Goal: Book appointment/travel/reservation

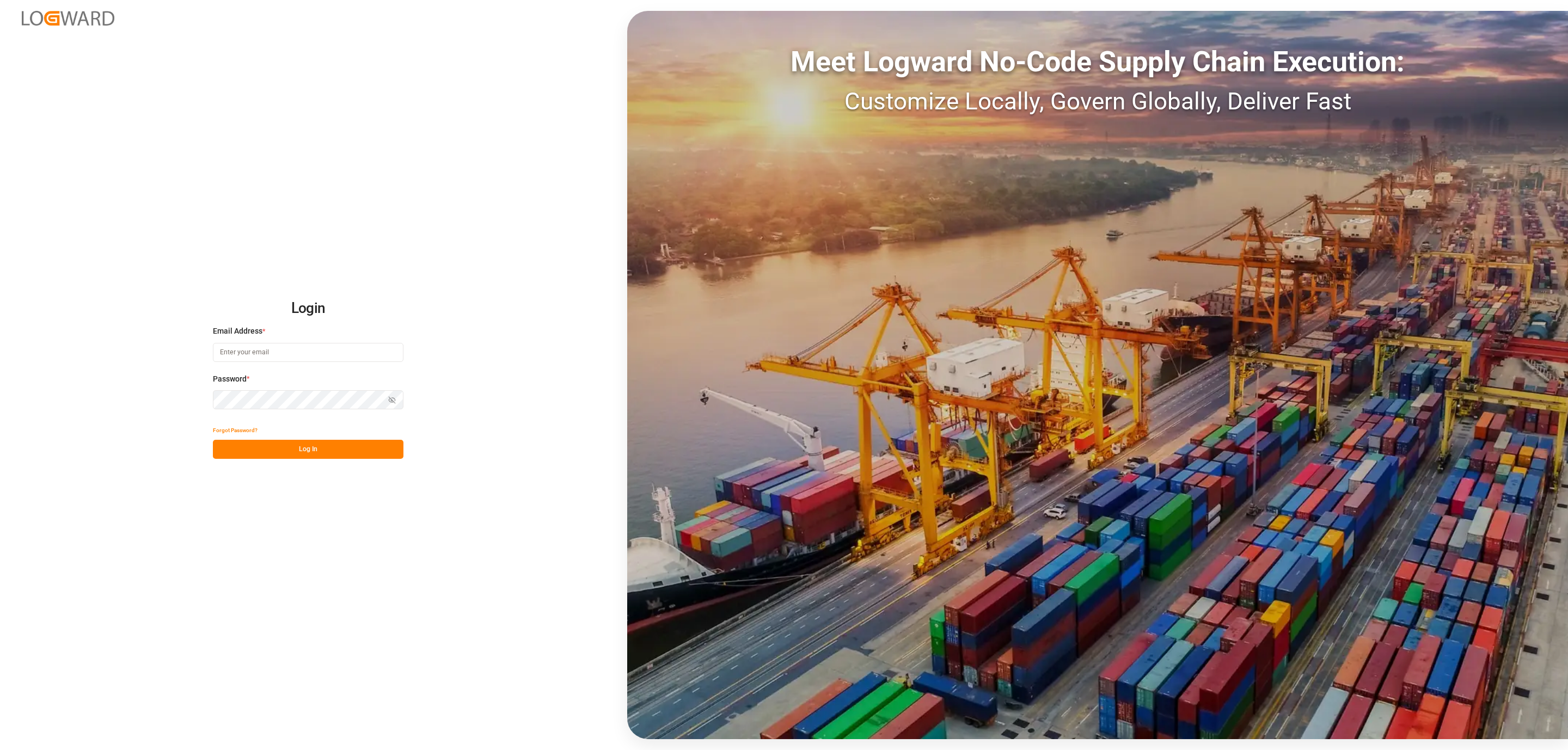
click at [294, 371] on div "Email Address *" at bounding box center [307, 350] width 190 height 48
click at [1008, 12] on div "Meet Logward No-Code Supply Chain Execution: Customize Locally, Govern Globally…" at bounding box center [1097, 375] width 941 height 729
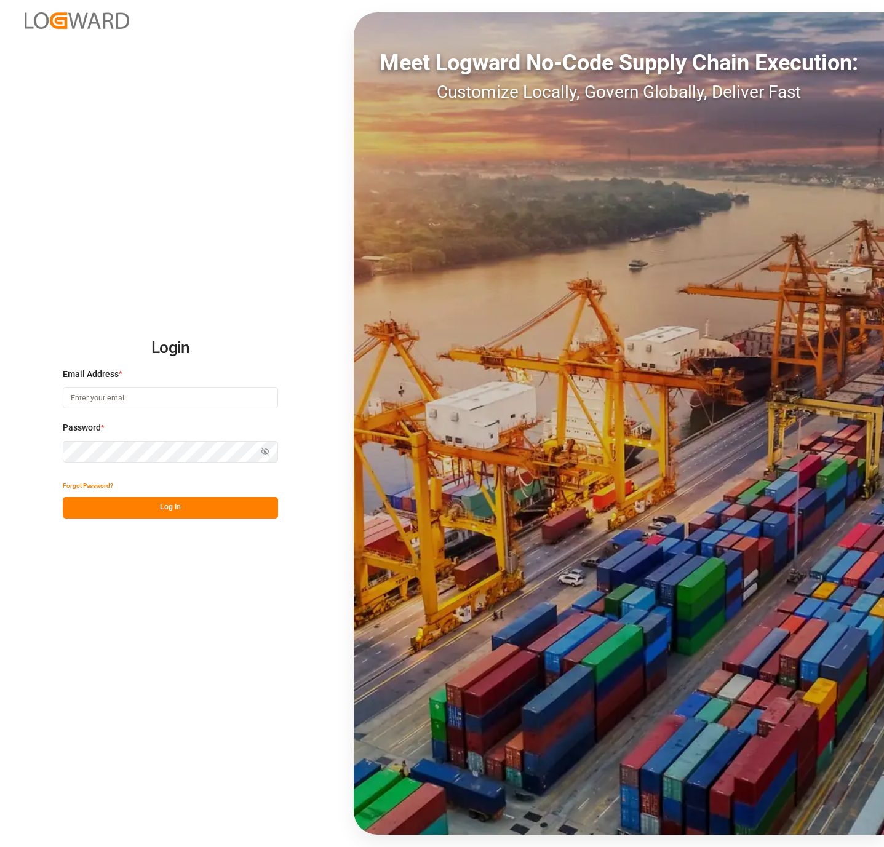
click at [157, 387] on input at bounding box center [170, 398] width 215 height 22
click at [133, 391] on input at bounding box center [170, 398] width 215 height 22
type input "[EMAIL_ADDRESS][DOMAIN_NAME]"
click at [170, 497] on button "Log In" at bounding box center [170, 508] width 215 height 22
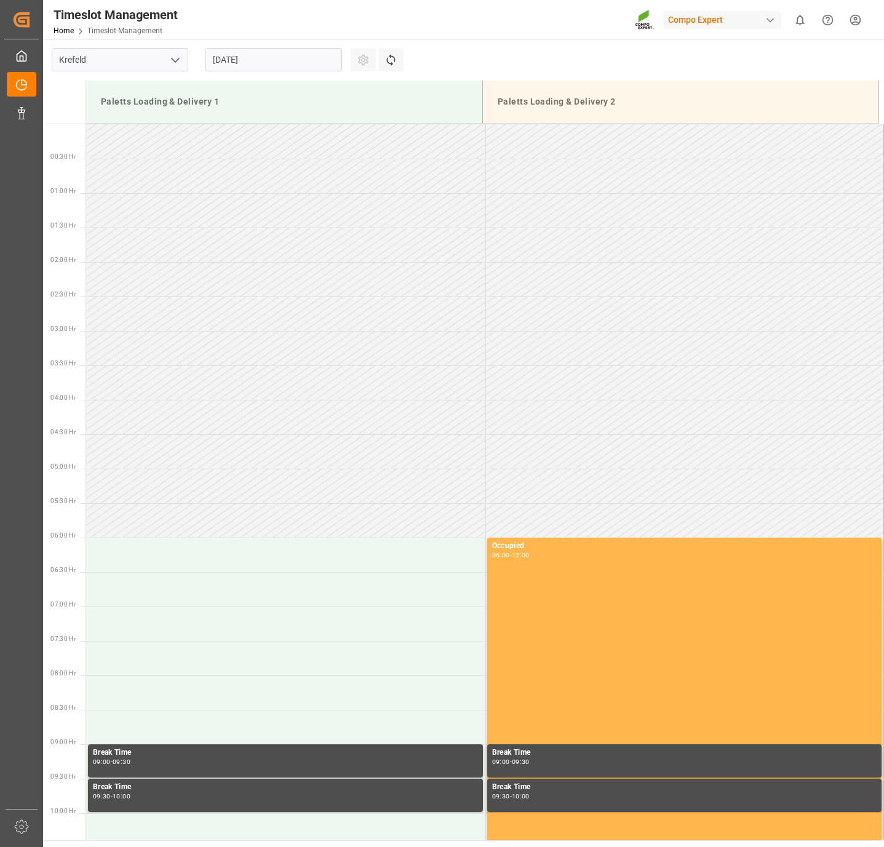
scroll to position [937, 0]
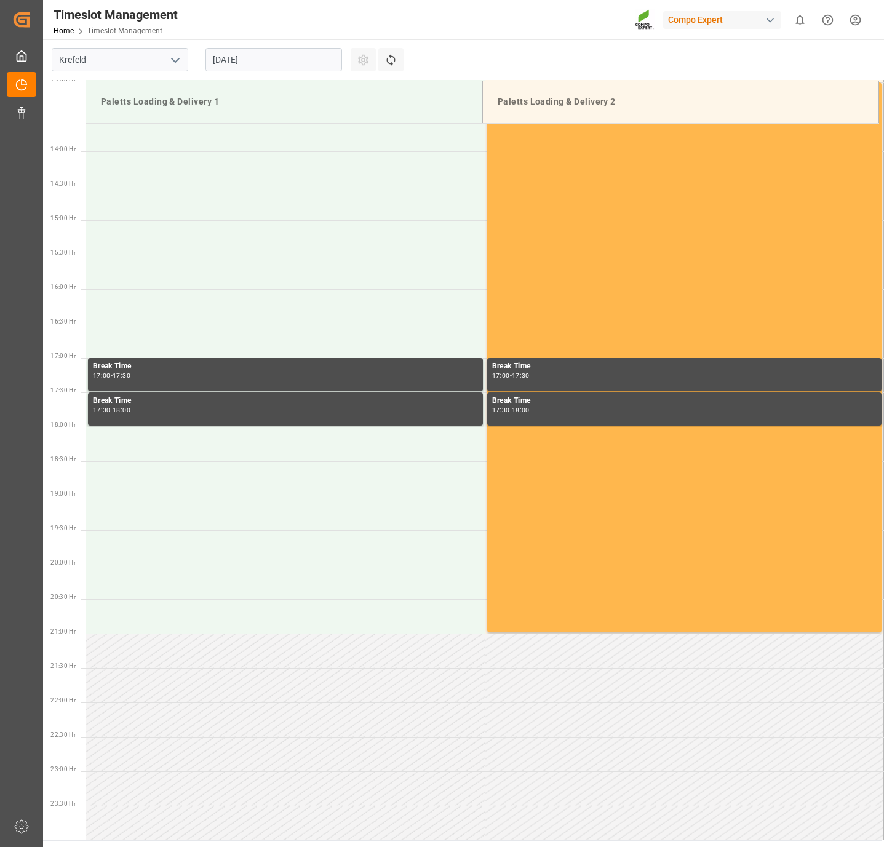
click at [244, 61] on input "[DATE]" at bounding box center [273, 59] width 137 height 23
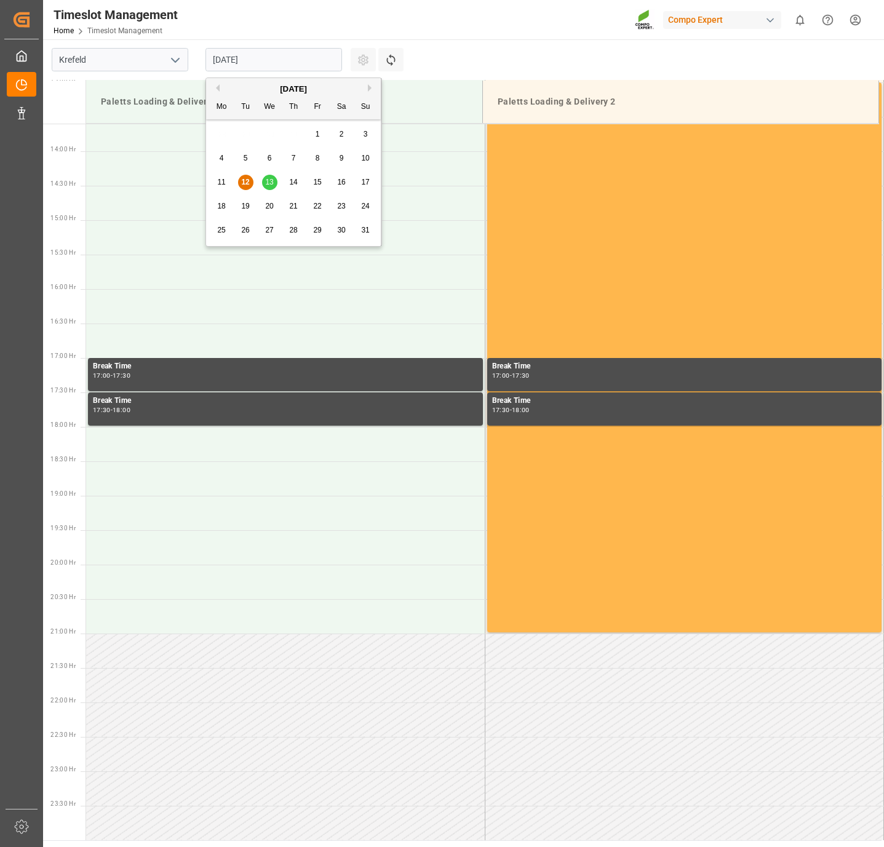
click at [268, 183] on span "13" at bounding box center [269, 182] width 8 height 9
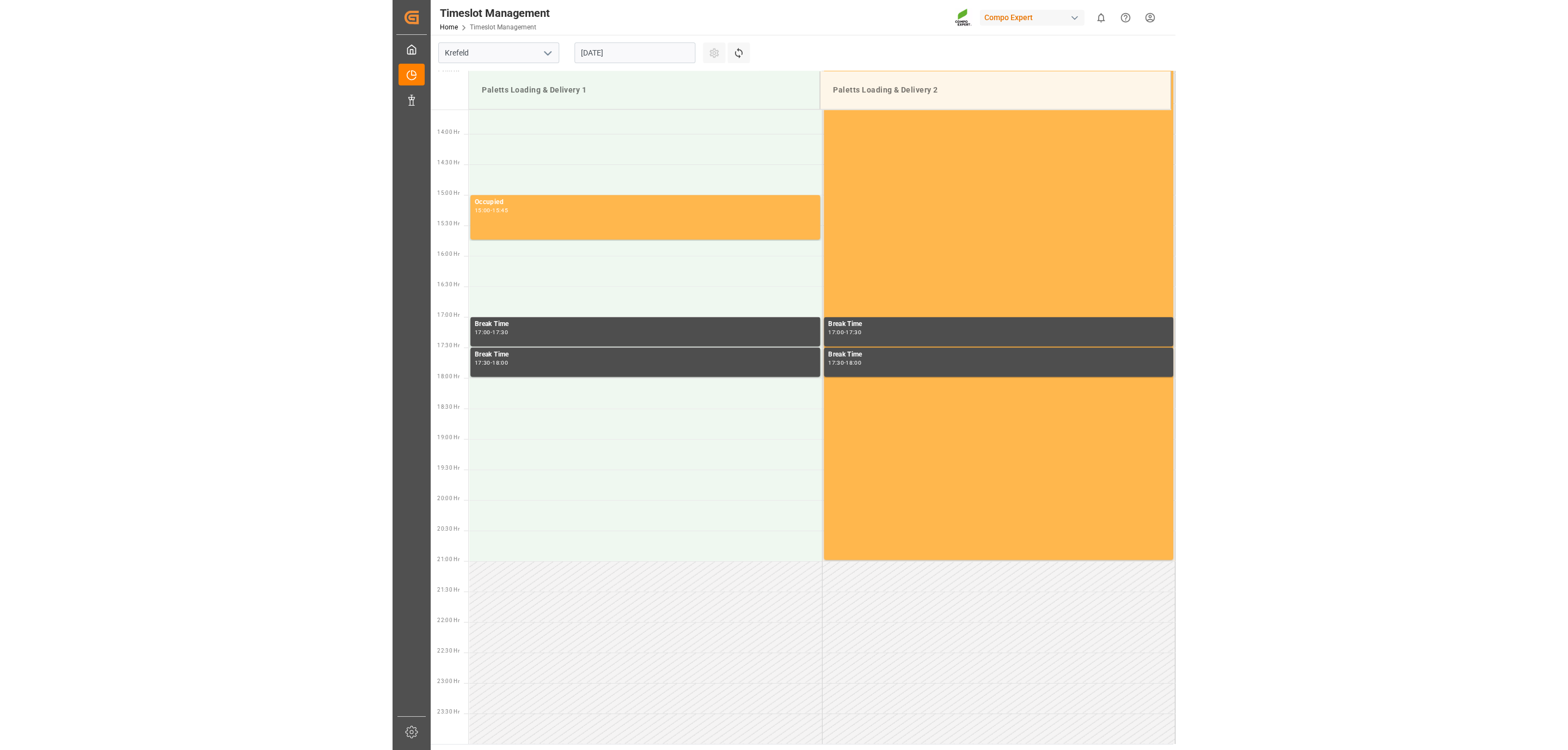
scroll to position [829, 0]
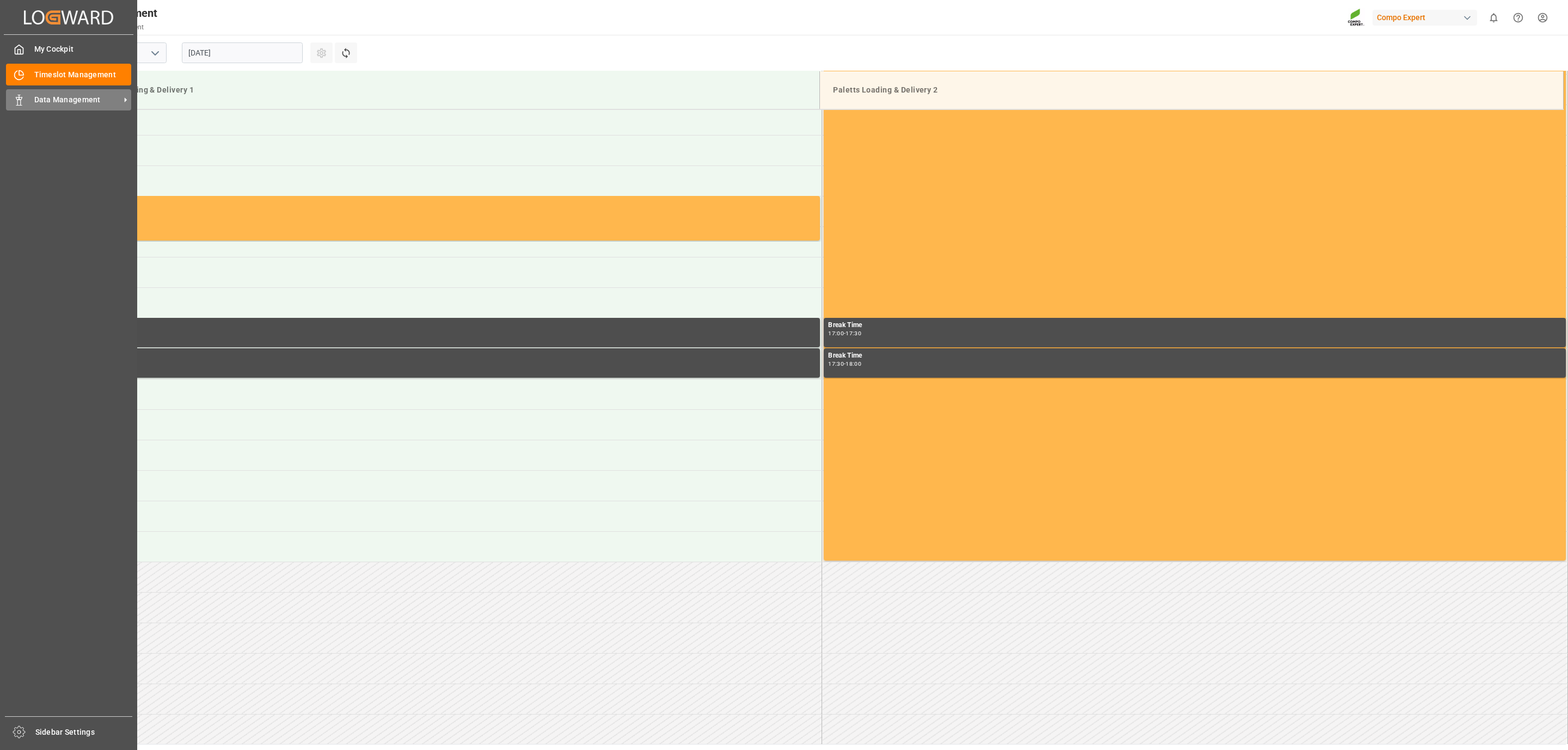
click at [44, 106] on div "Data Management Data Management" at bounding box center [68, 100] width 125 height 21
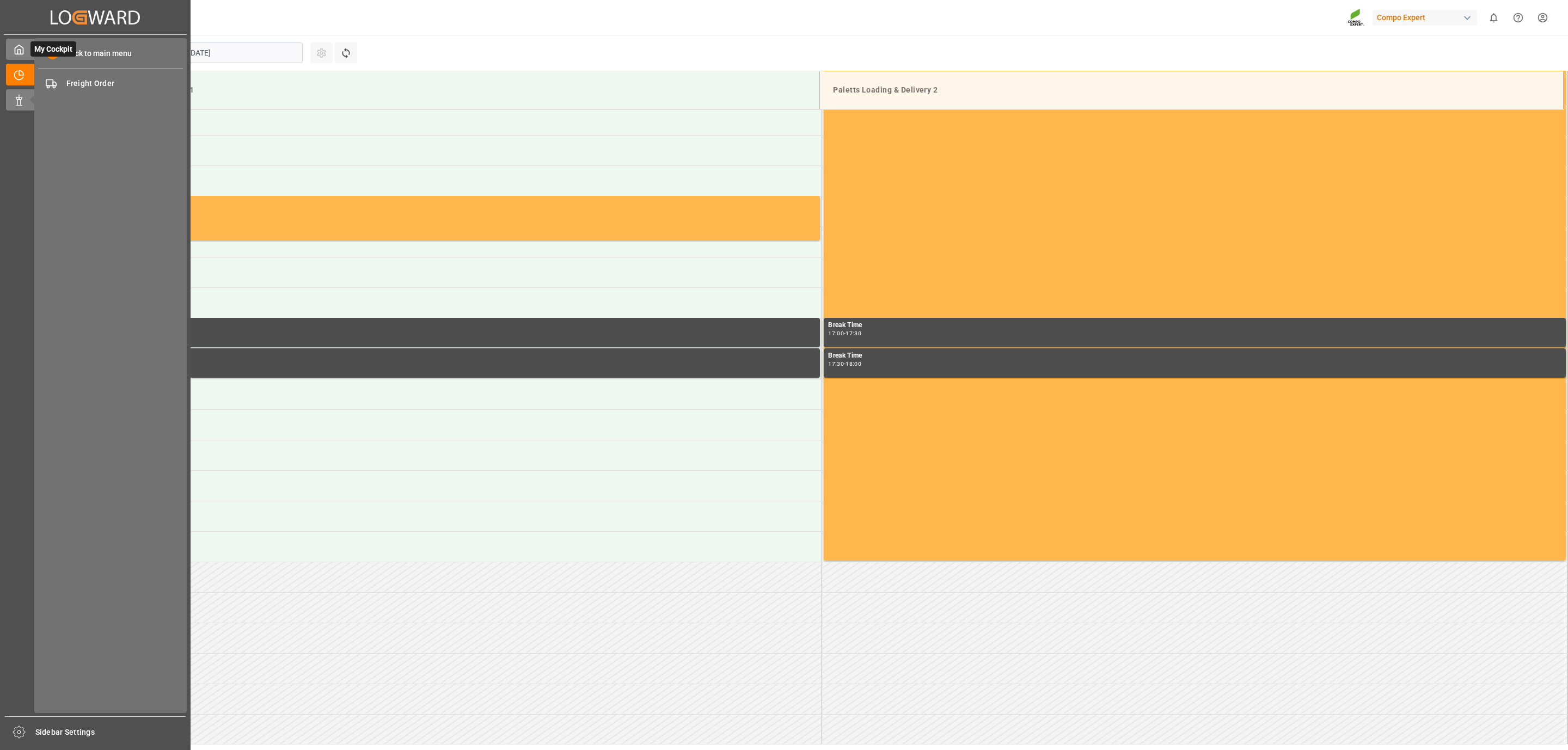
click at [27, 58] on div "My Cockpit My Cockpit" at bounding box center [96, 50] width 179 height 21
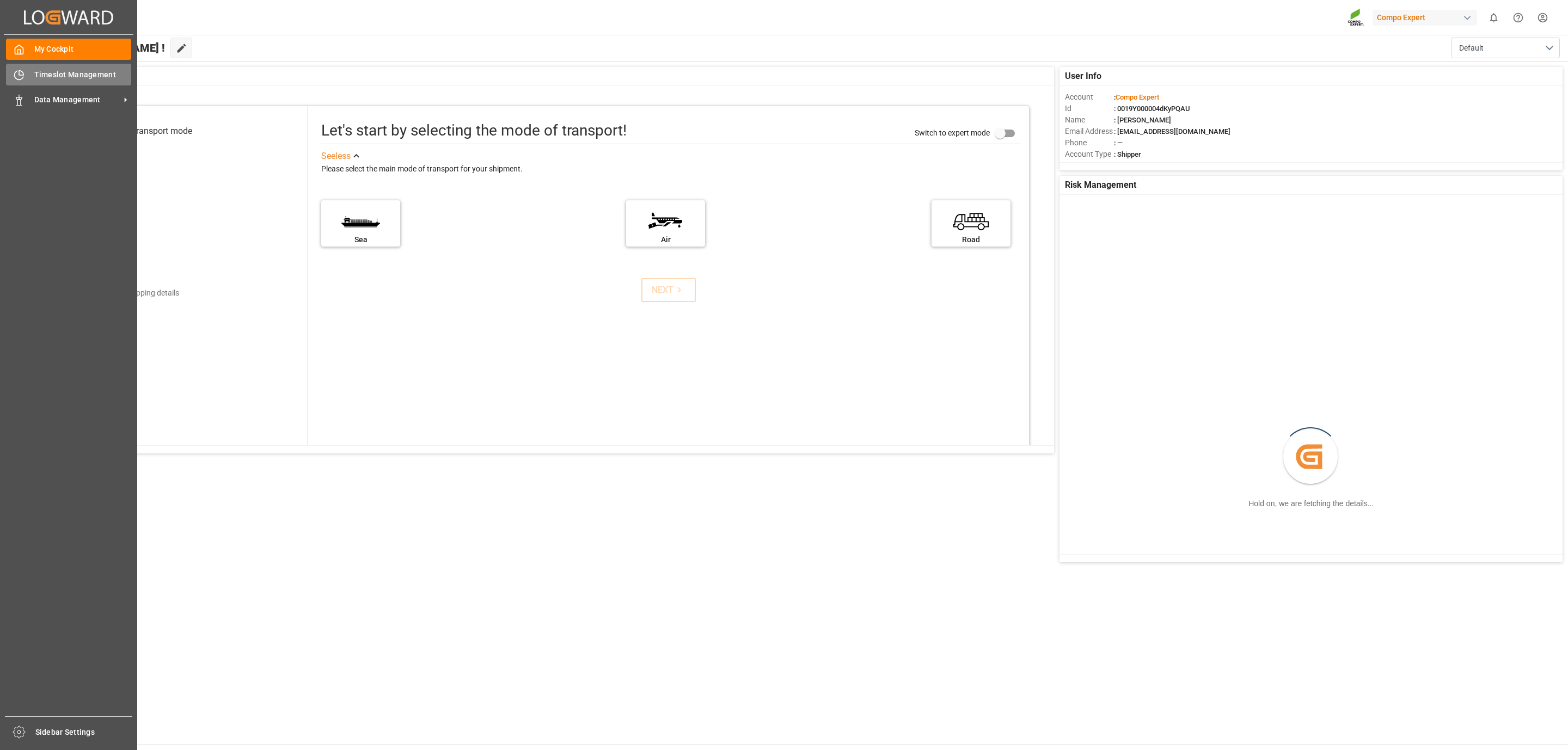
click at [48, 81] on div "Timeslot Management Timeslot Management" at bounding box center [68, 74] width 125 height 21
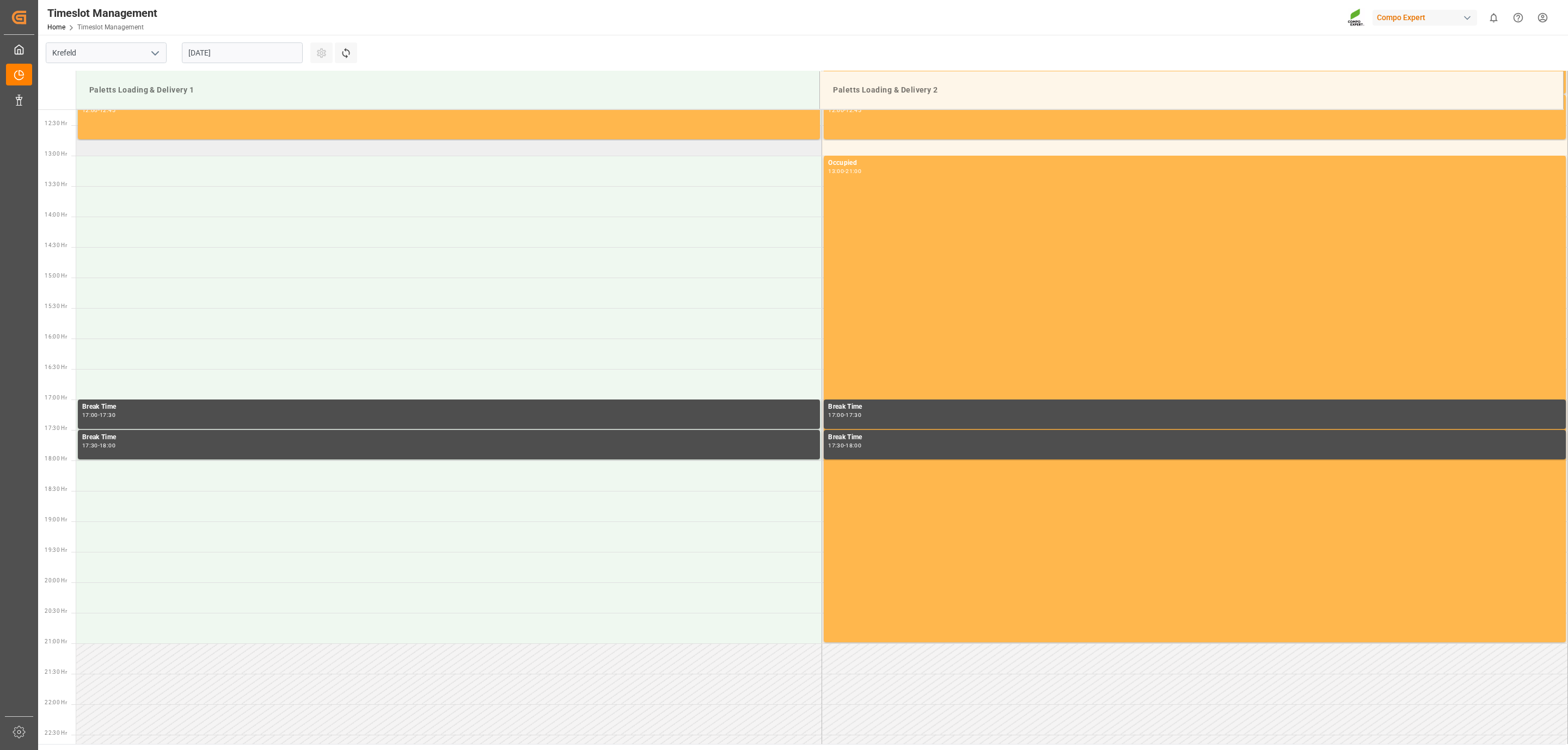
scroll to position [665, 0]
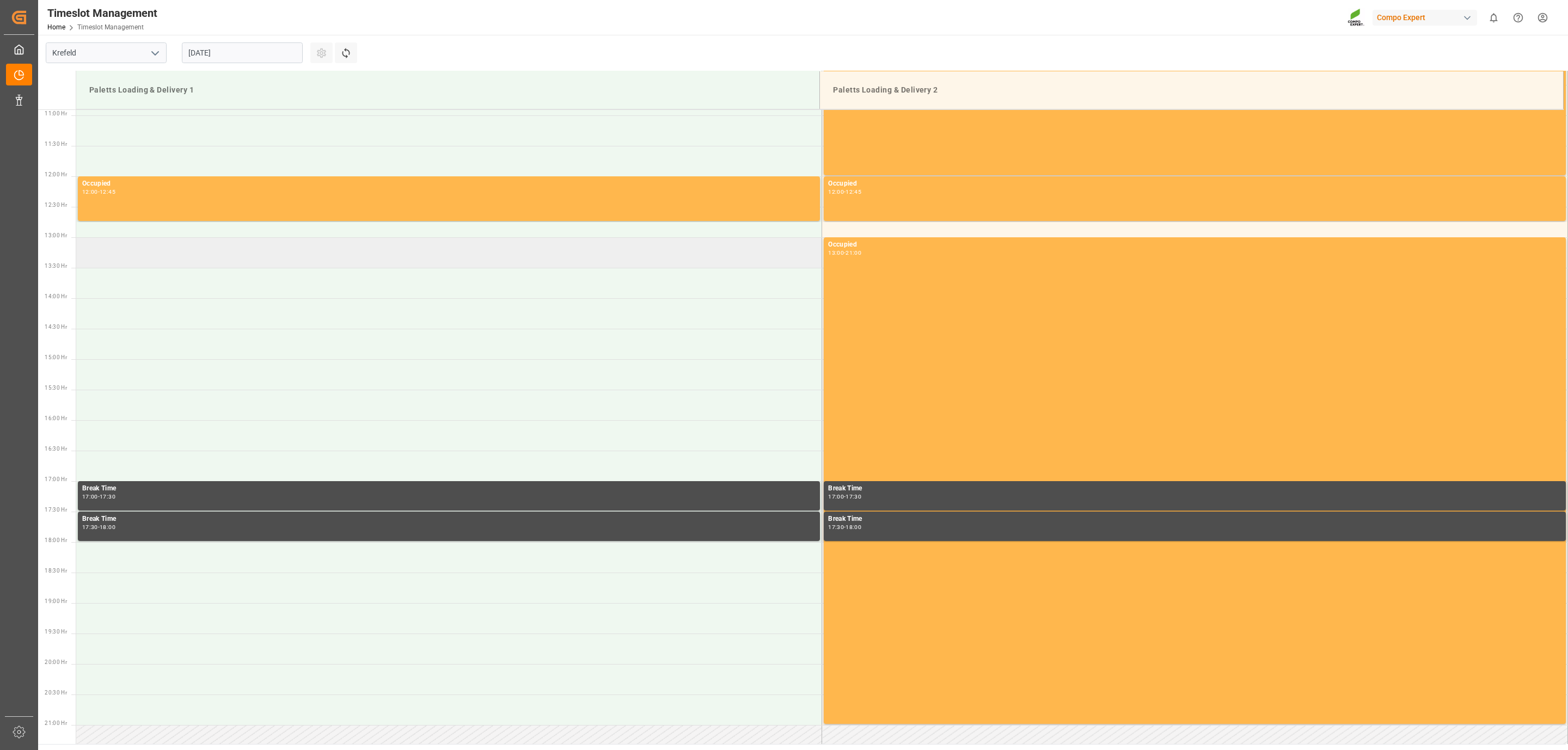
click at [131, 264] on td at bounding box center [449, 252] width 746 height 30
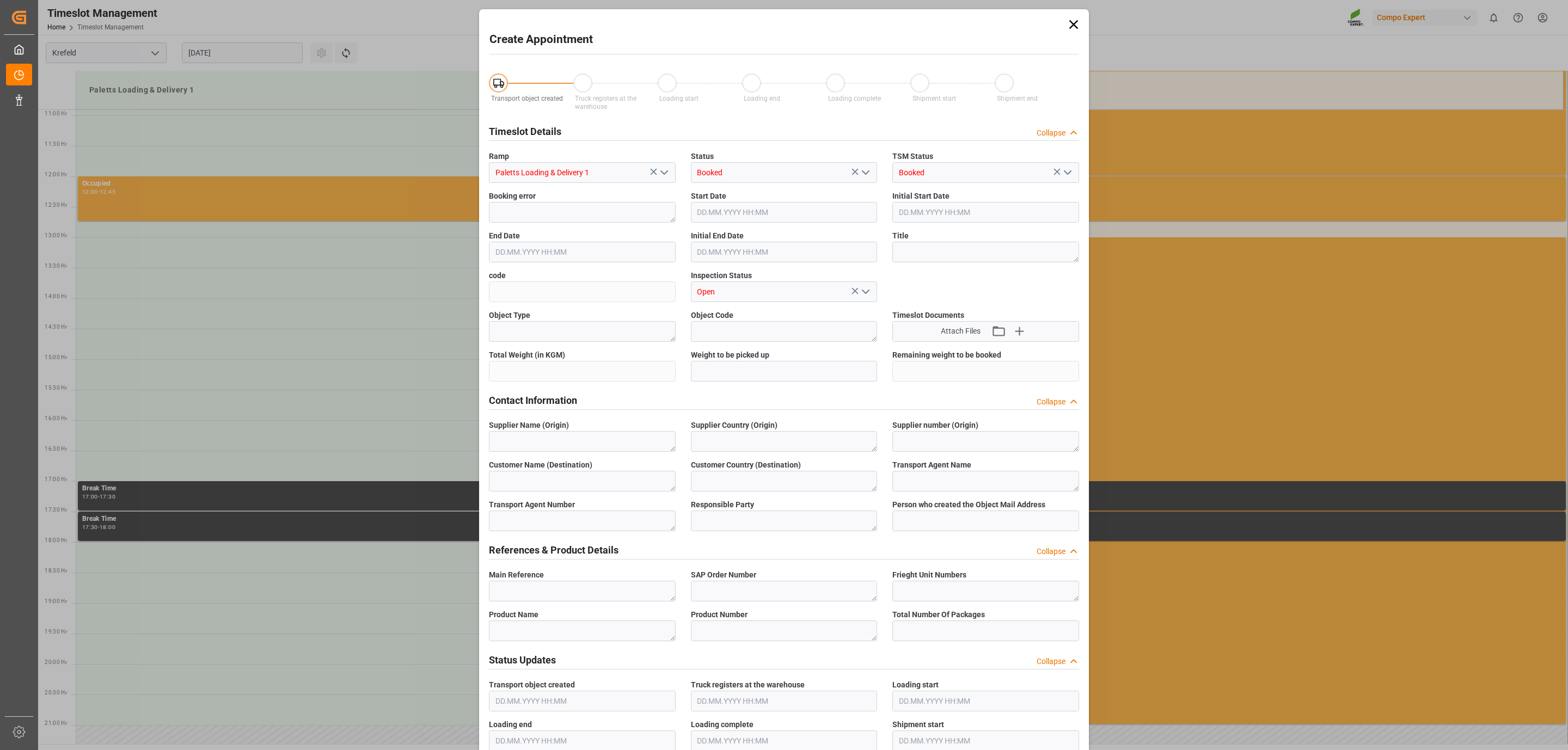
type input "[DATE] 13:00"
type input "[DATE] 13:30"
click at [1071, 23] on icon at bounding box center [1074, 25] width 9 height 9
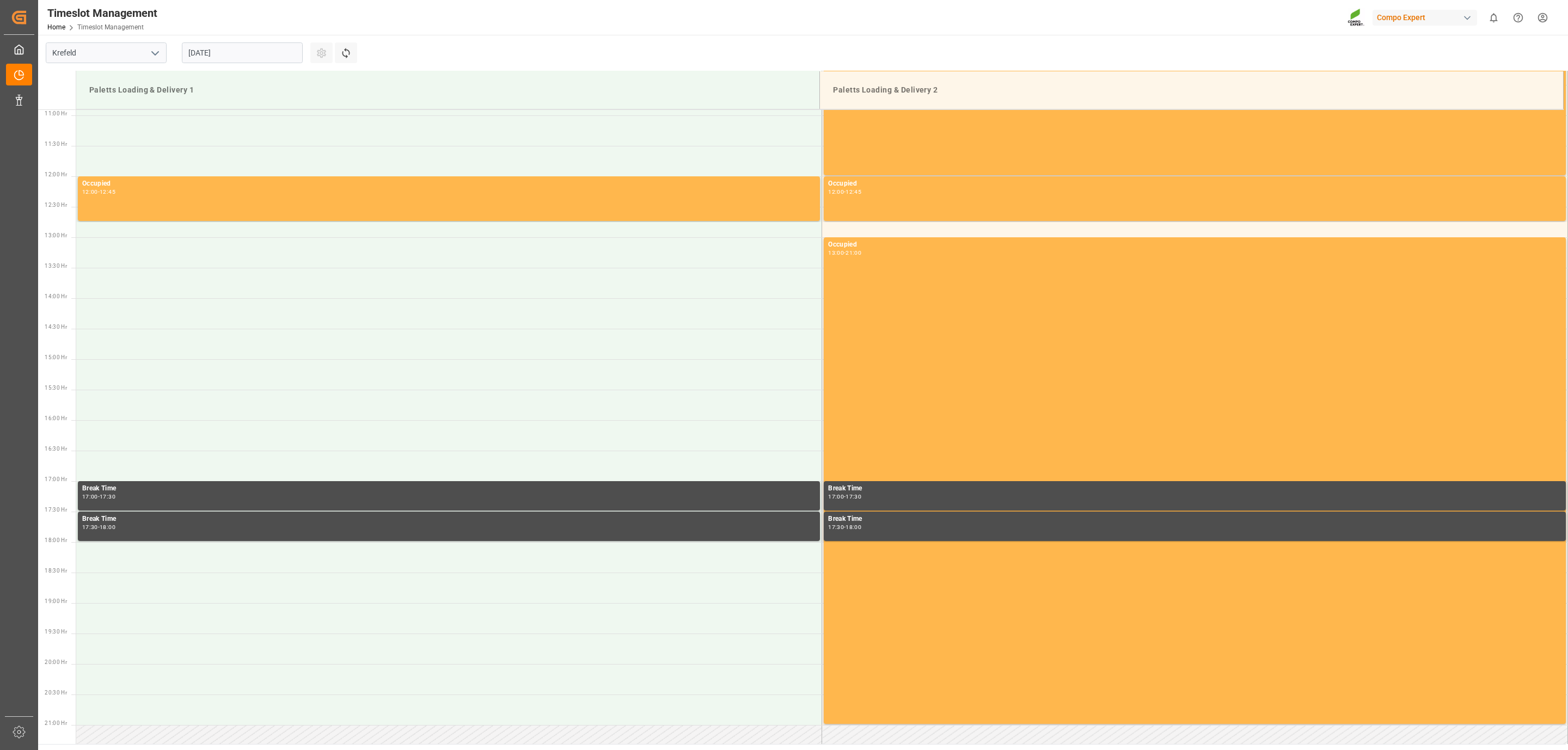
click at [296, 39] on div "[DATE]" at bounding box center [243, 52] width 136 height 36
click at [276, 51] on input "[DATE]" at bounding box center [242, 52] width 121 height 20
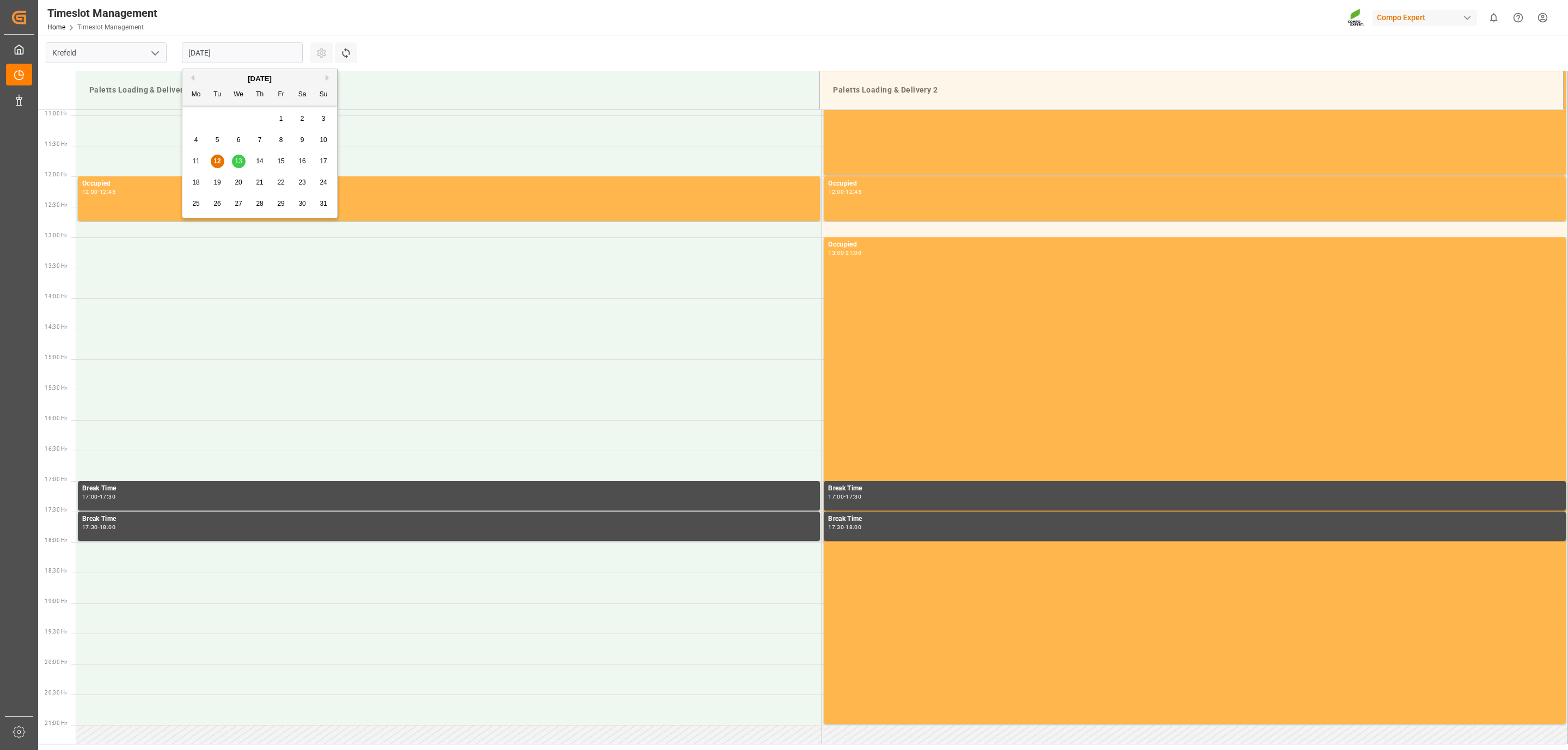
click at [242, 162] on span "13" at bounding box center [238, 161] width 7 height 8
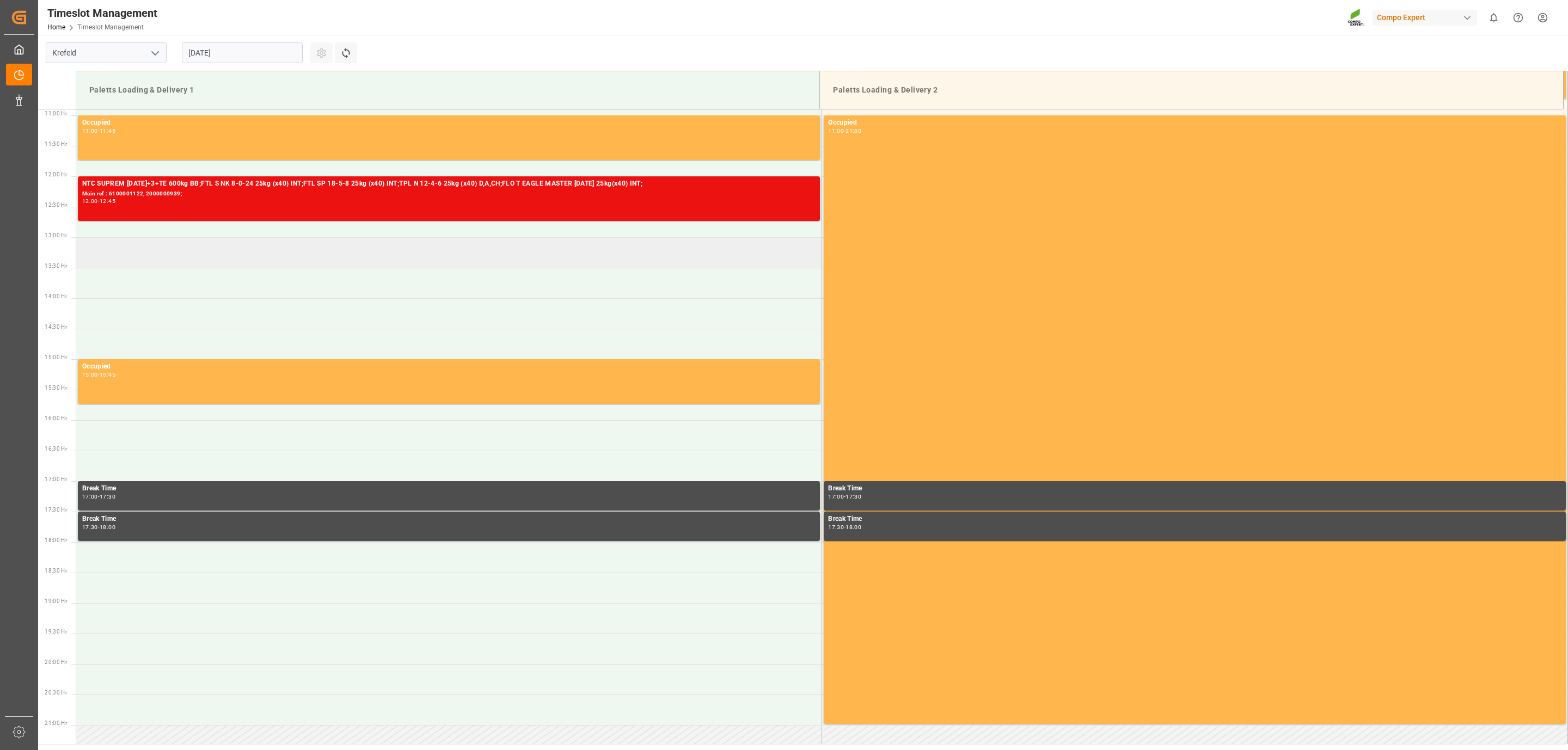
click at [143, 251] on td at bounding box center [449, 252] width 746 height 30
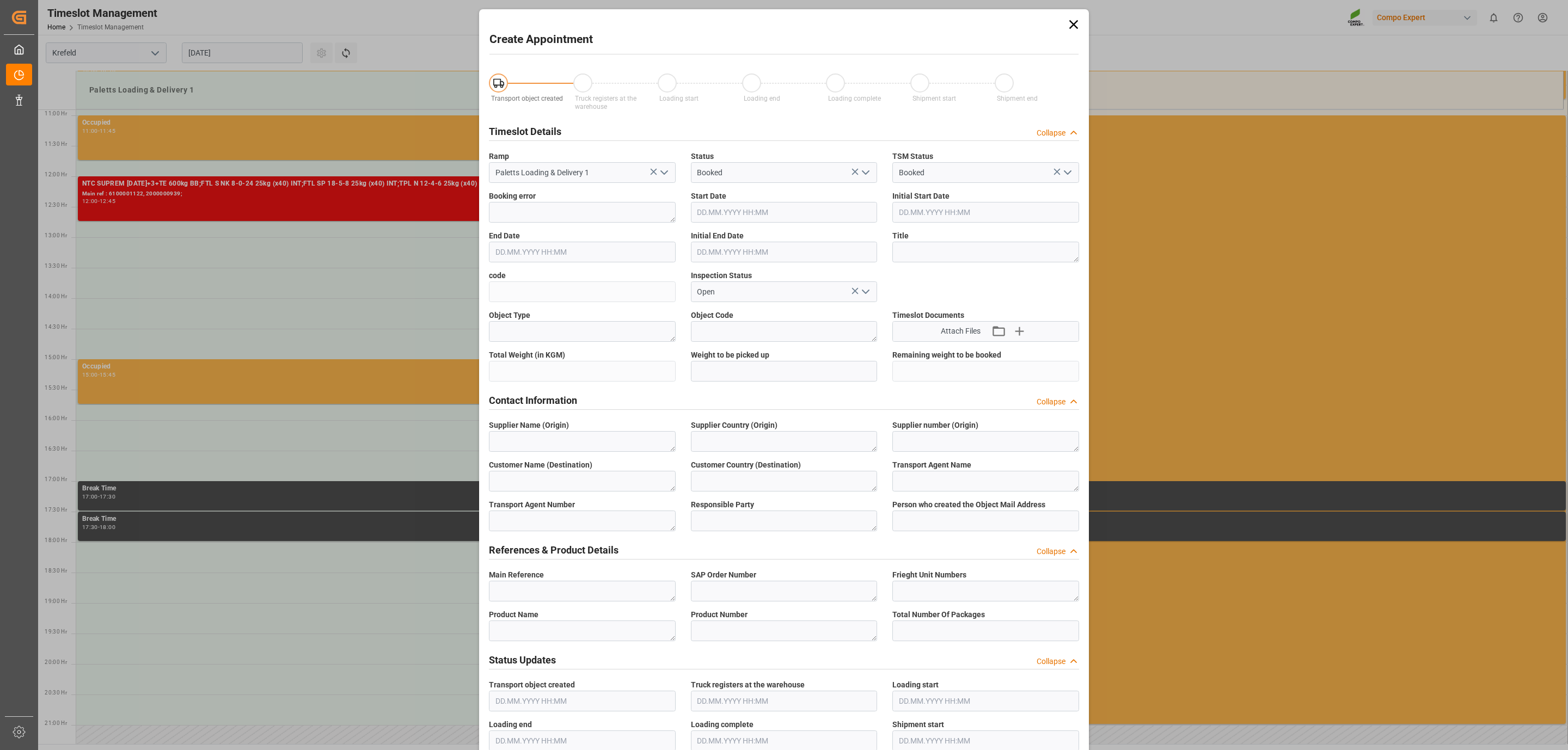
type input "[DATE] 13:00"
type input "[DATE] 13:30"
click at [955, 290] on div "Transport object created Truck registers at the warehouse Loading start Loading…" at bounding box center [784, 724] width 606 height 1326
click at [531, 306] on div "Object Type" at bounding box center [583, 326] width 202 height 40
drag, startPoint x: 529, startPoint y: 440, endPoint x: 563, endPoint y: 439, distance: 34.0
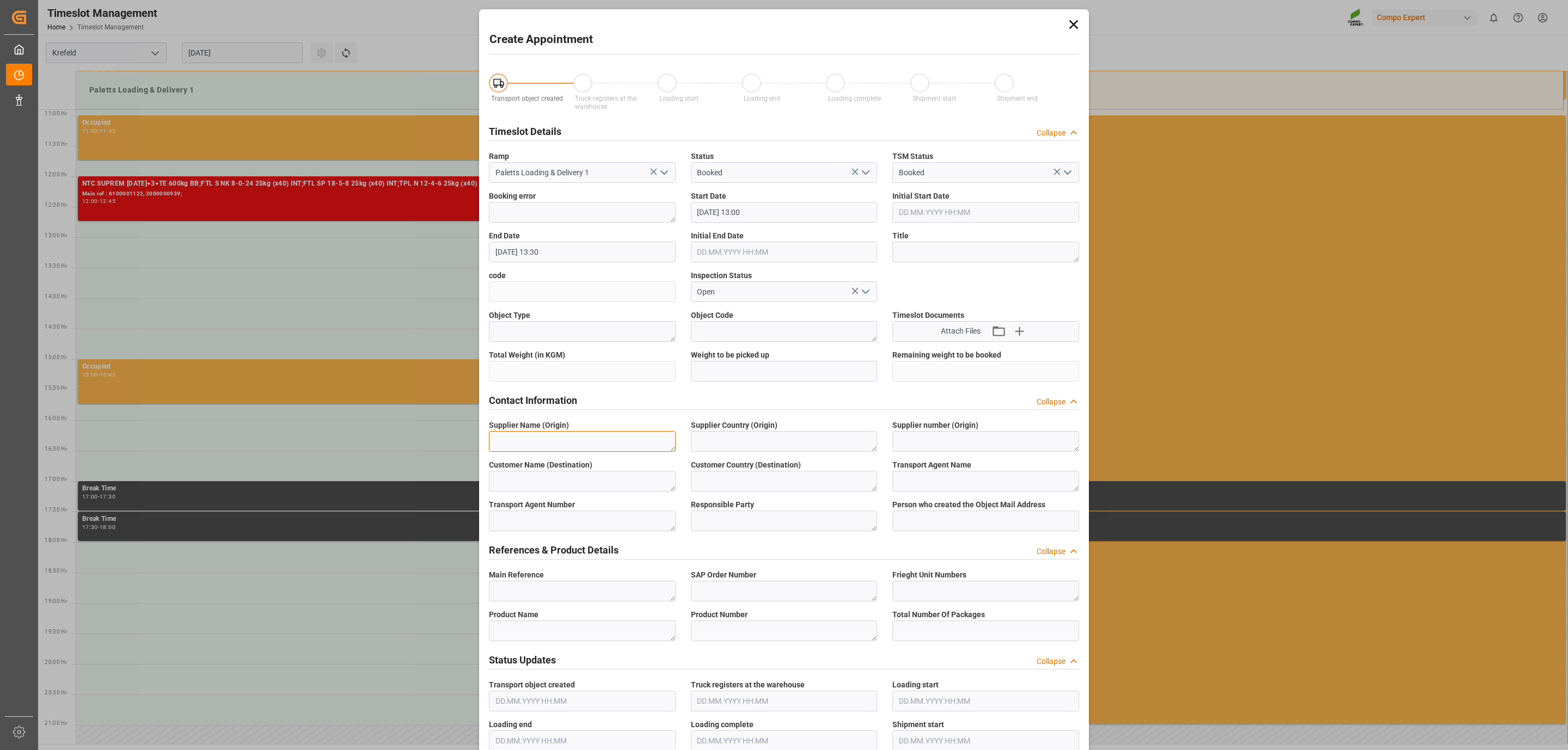
click at [531, 440] on textarea at bounding box center [582, 441] width 187 height 20
type textarea "Nosta"
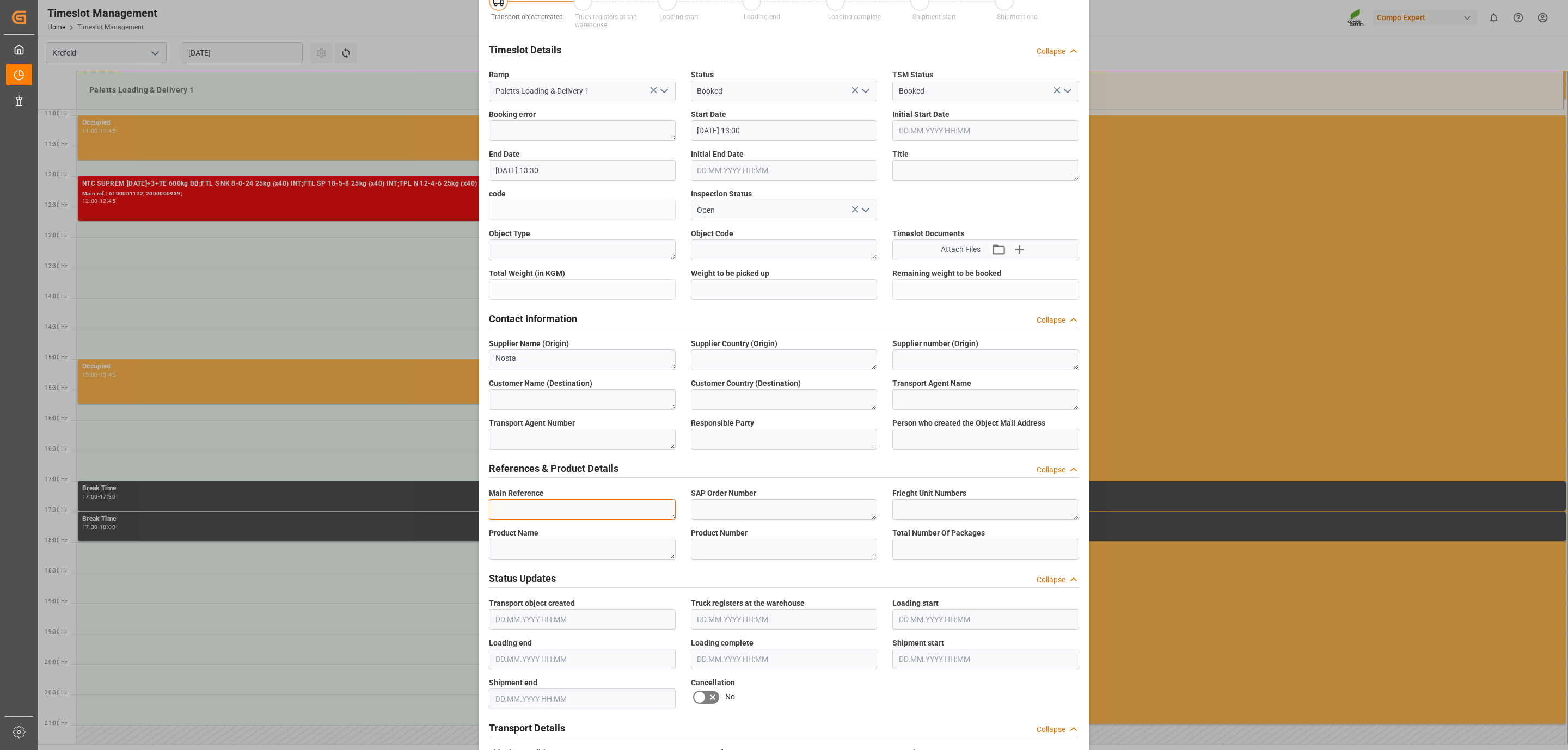
click at [538, 514] on textarea at bounding box center [582, 509] width 187 height 20
paste textarea "6100001122"
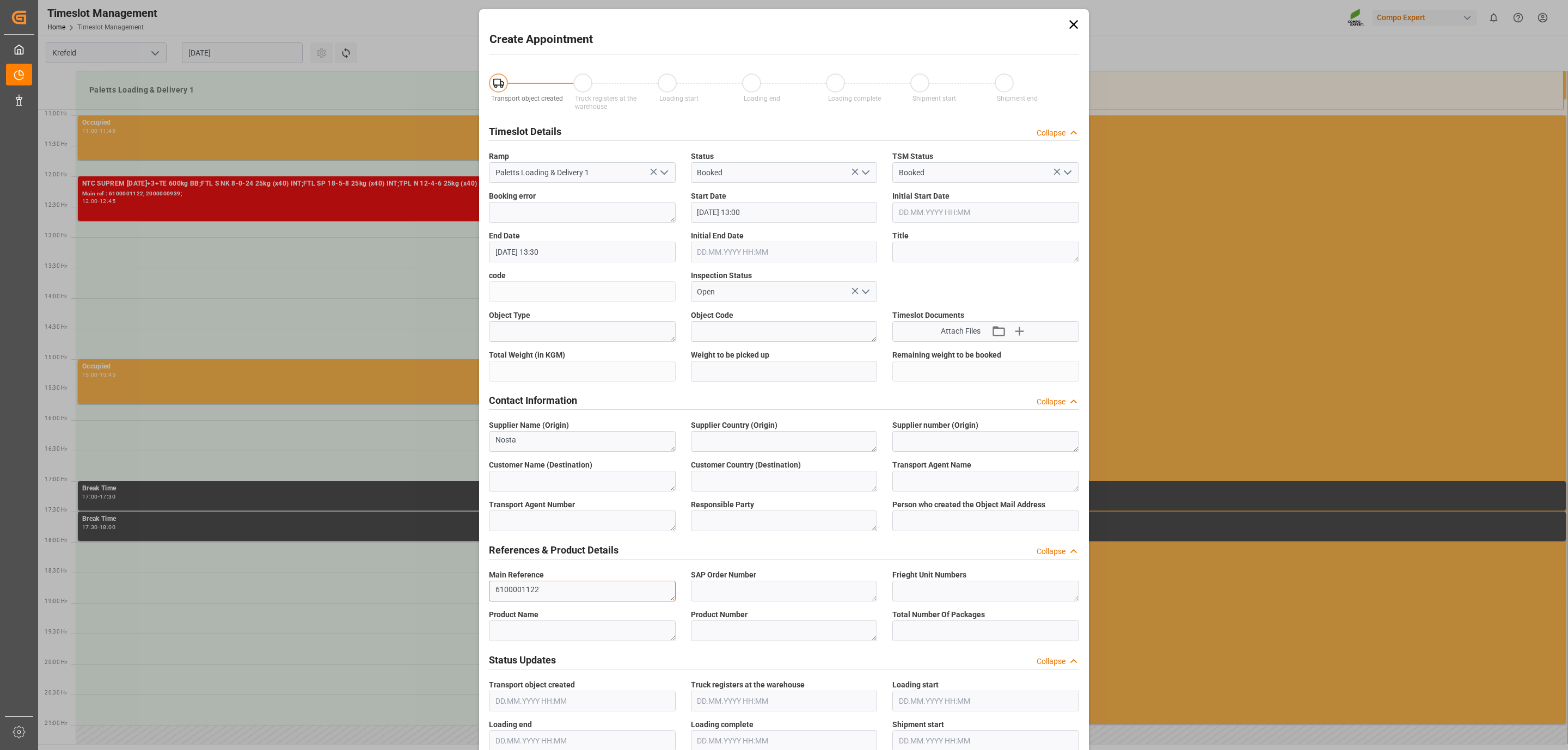
type textarea "6100001122"
click at [761, 380] on input "text" at bounding box center [784, 371] width 187 height 20
click at [738, 364] on input "text" at bounding box center [784, 371] width 187 height 20
click at [752, 374] on input "2256" at bounding box center [784, 371] width 187 height 20
type input "22526"
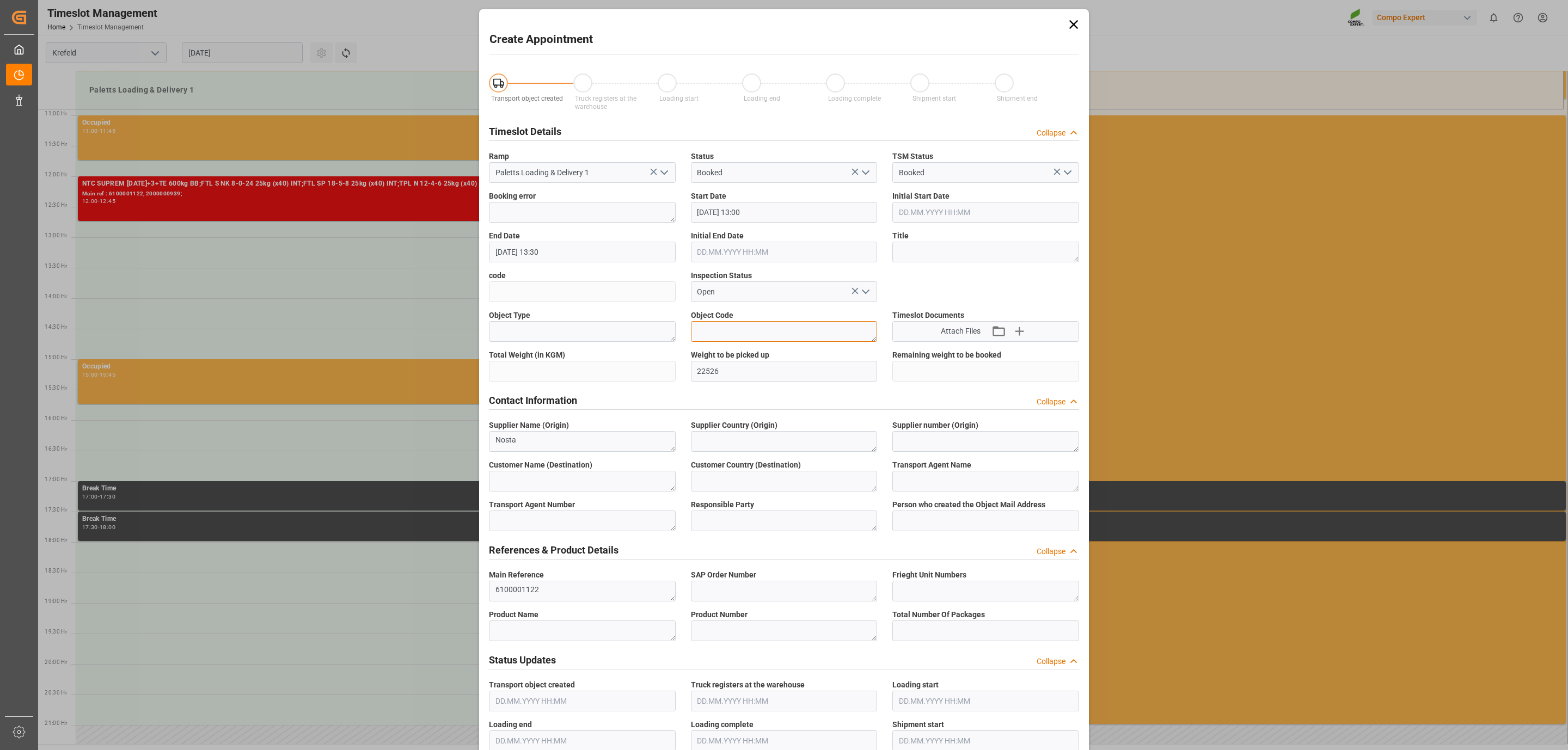
click at [719, 333] on textarea at bounding box center [784, 331] width 187 height 20
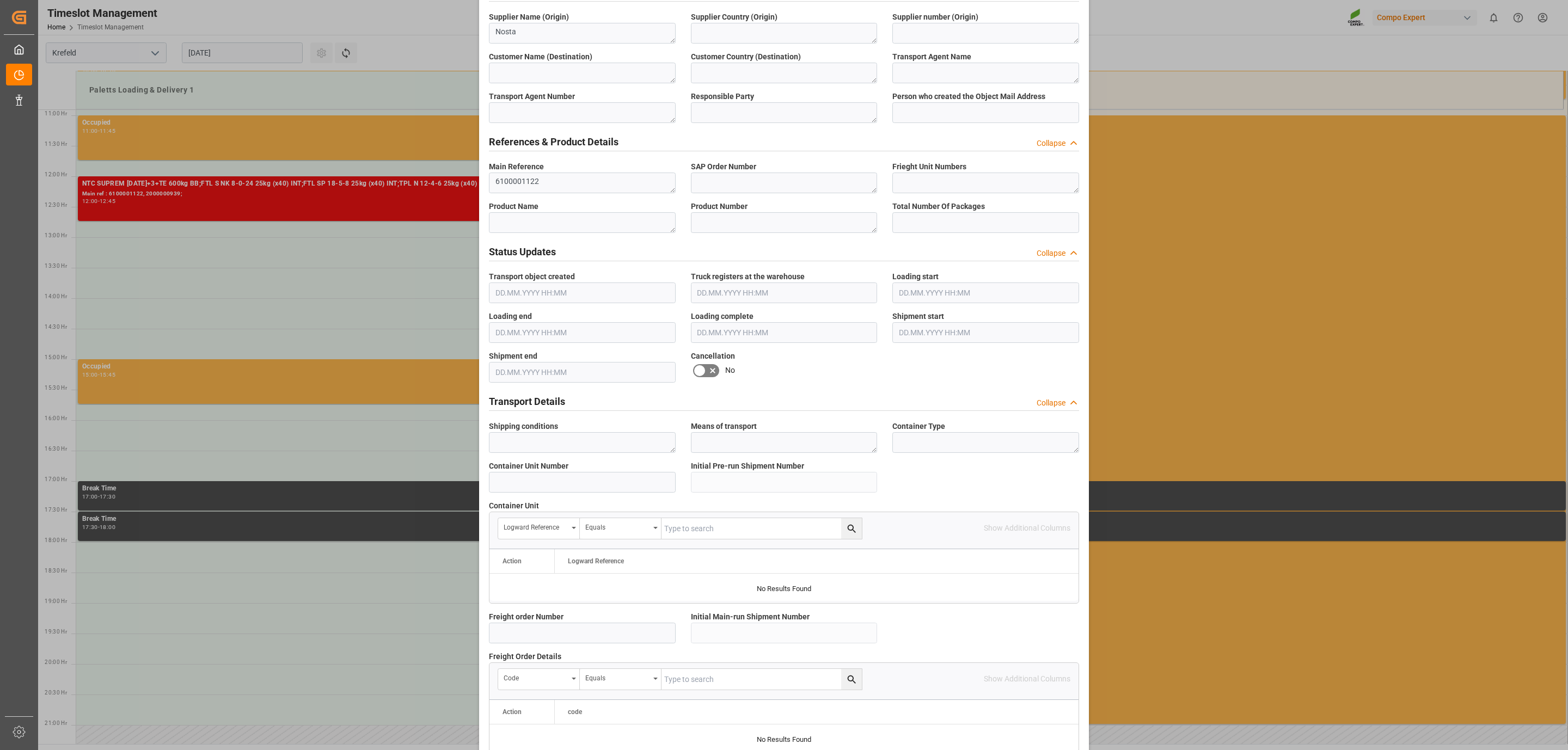
scroll to position [694, 0]
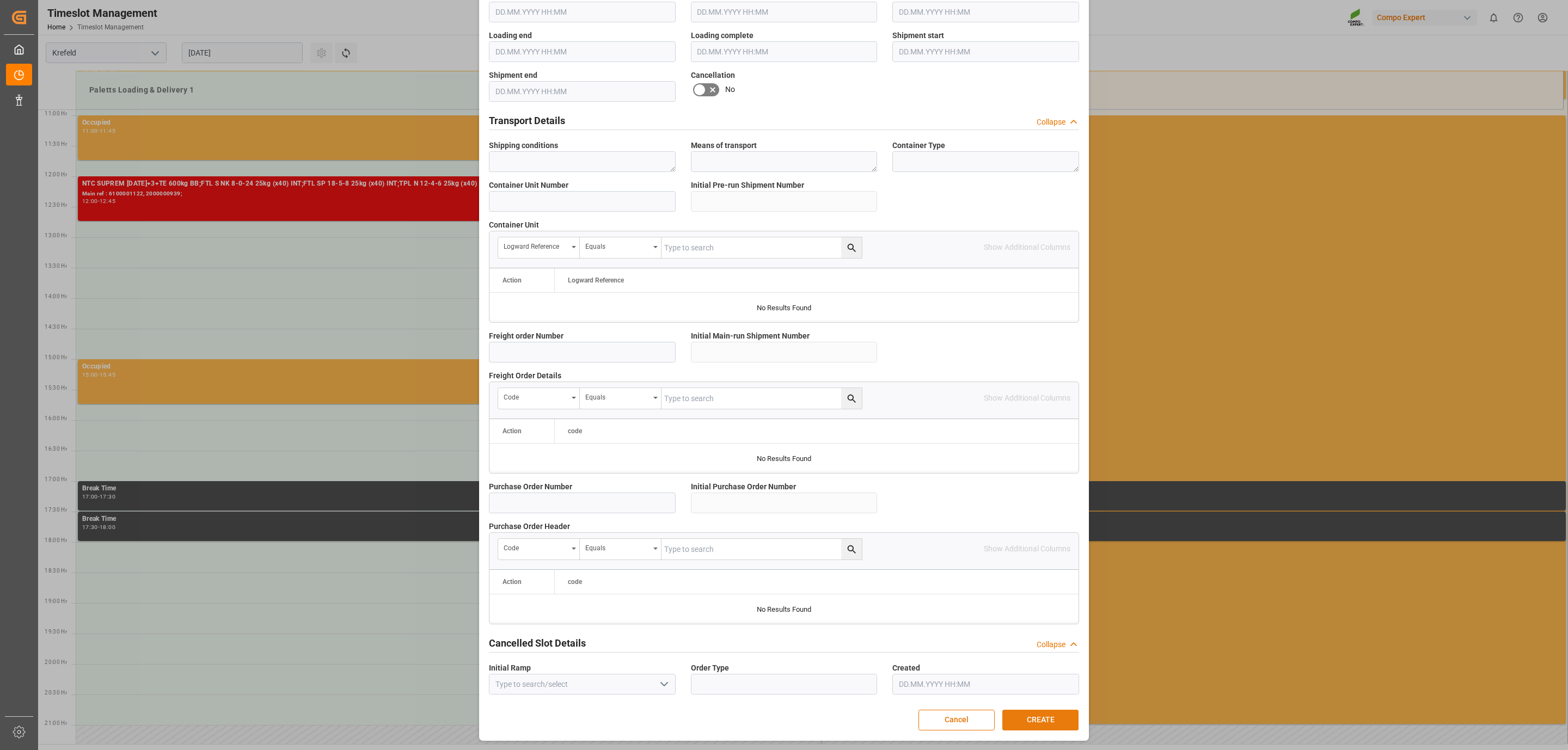
click at [1046, 719] on button "CREATE" at bounding box center [1040, 720] width 76 height 20
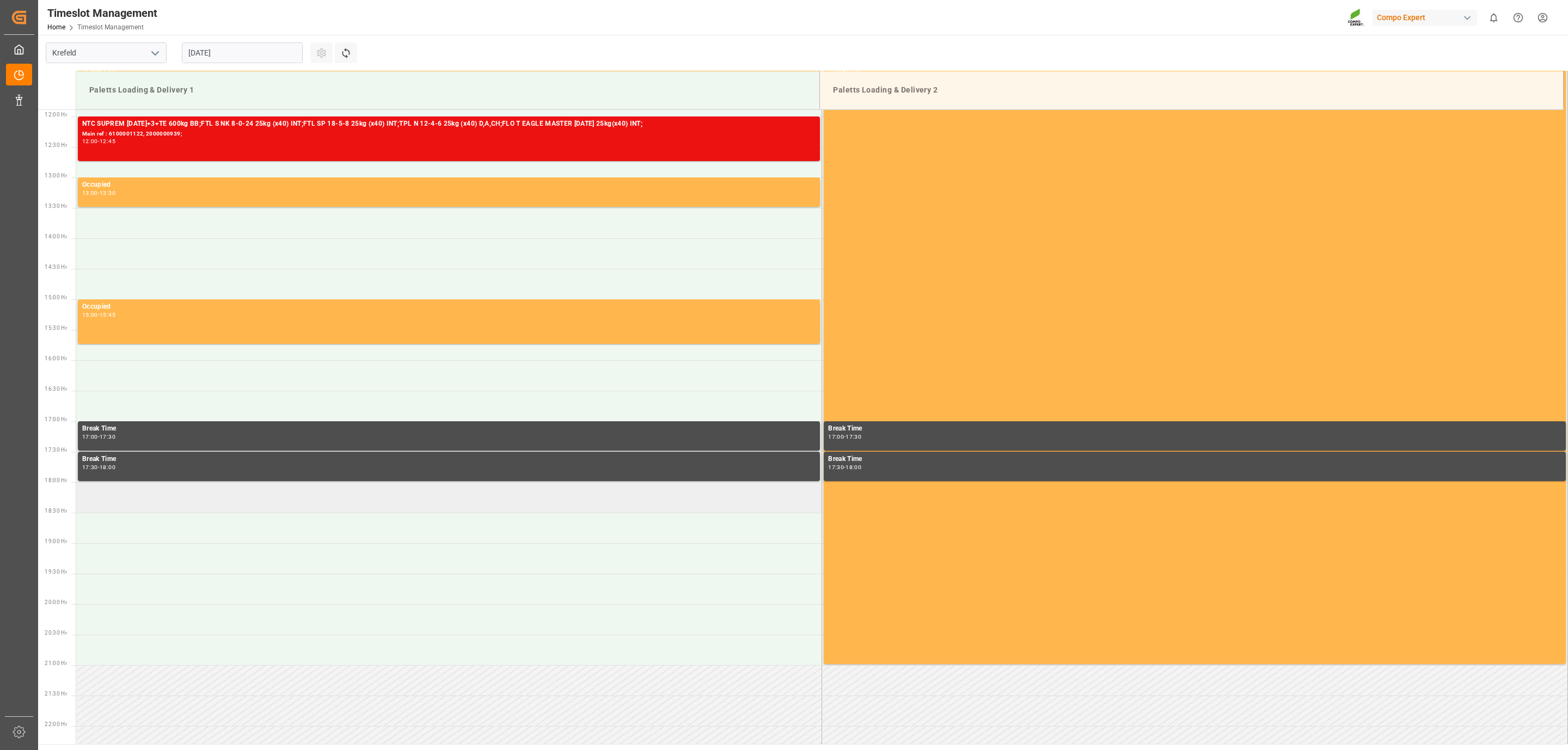
scroll to position [644, 0]
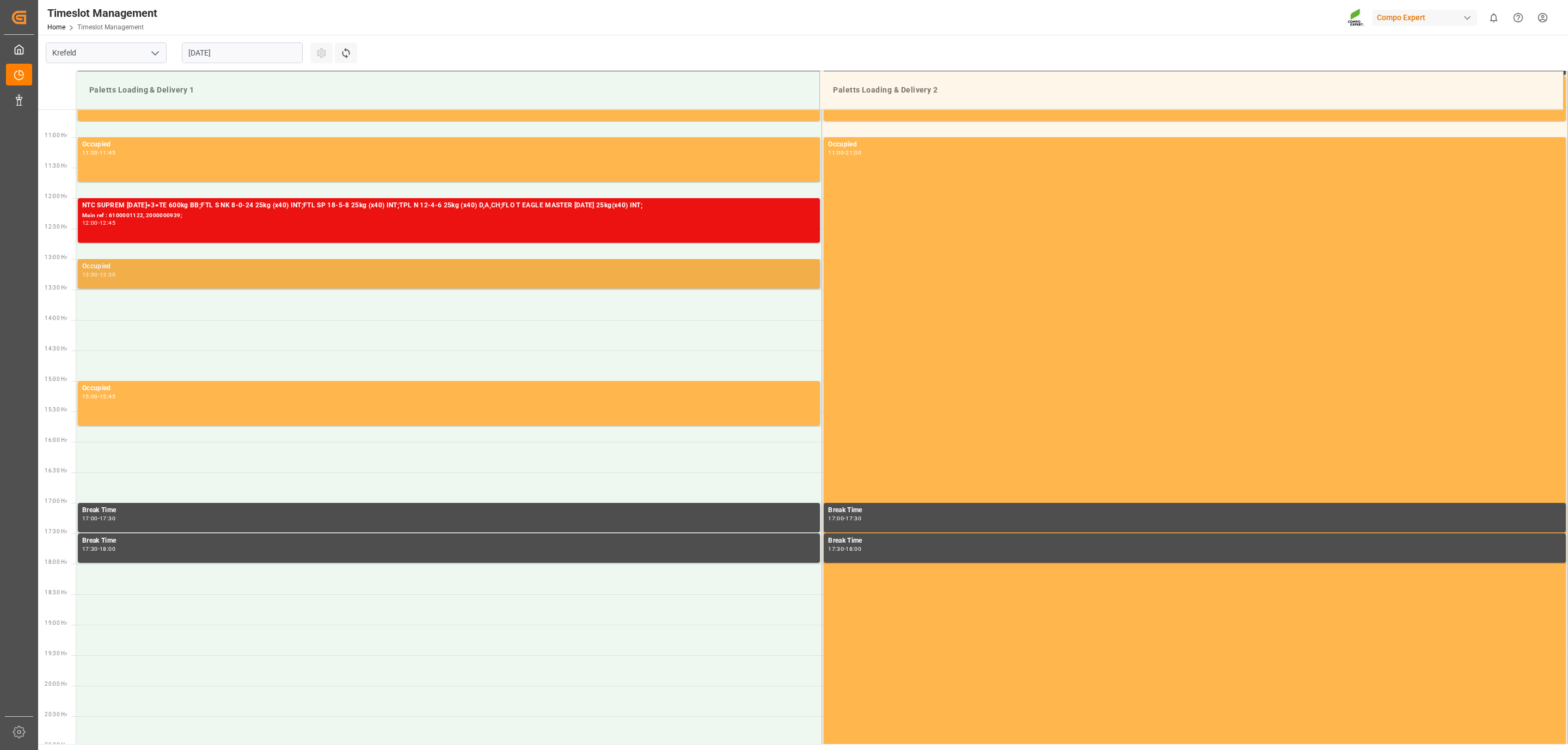
click at [201, 274] on div "13:00 - 13:30" at bounding box center [449, 274] width 733 height 6
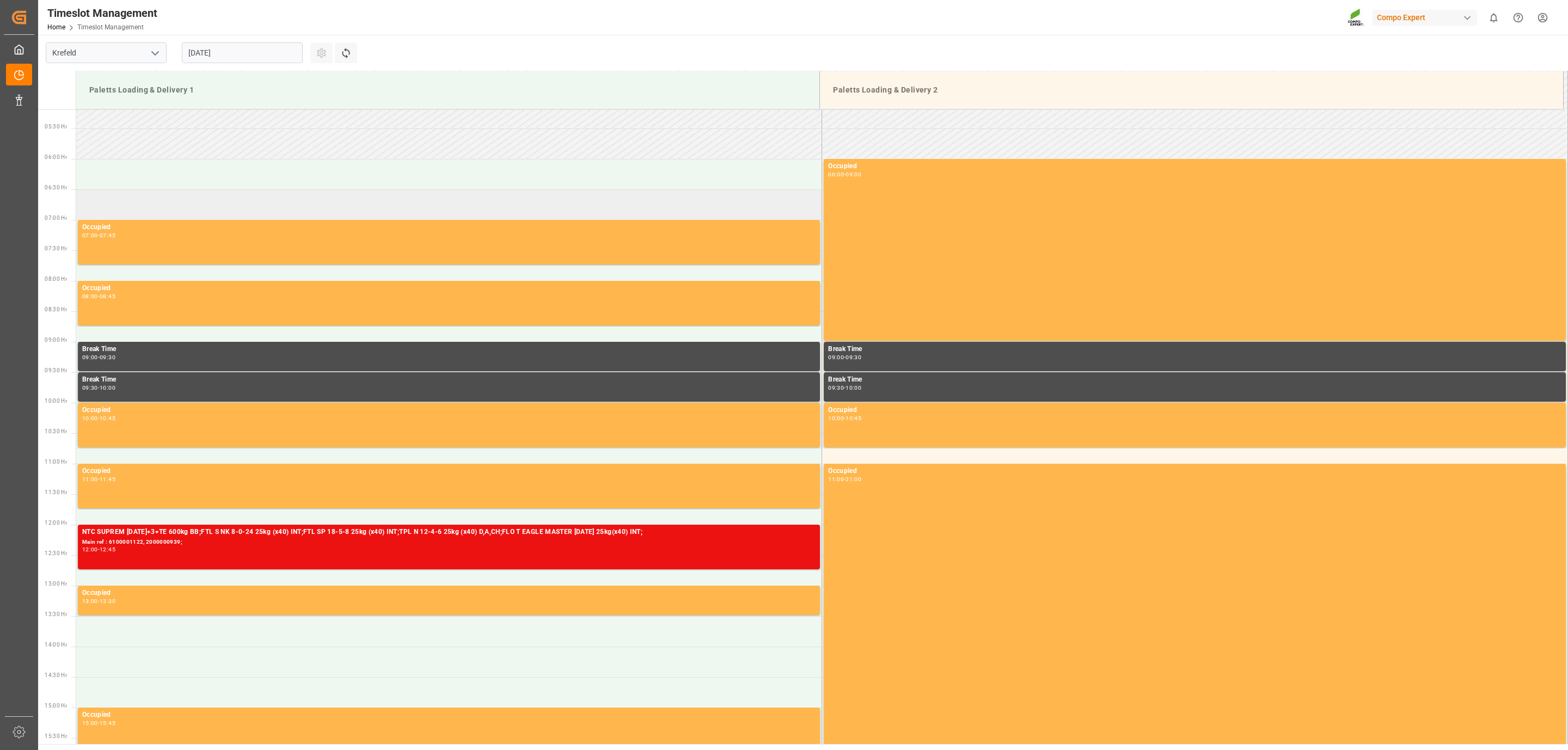
scroll to position [398, 0]
